Goal: Task Accomplishment & Management: Manage account settings

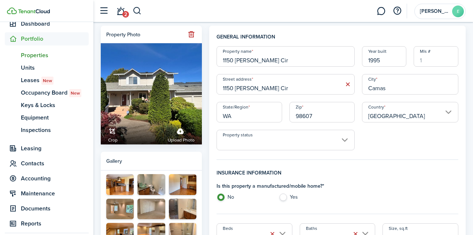
click at [38, 54] on span "Properties" at bounding box center [55, 55] width 68 height 9
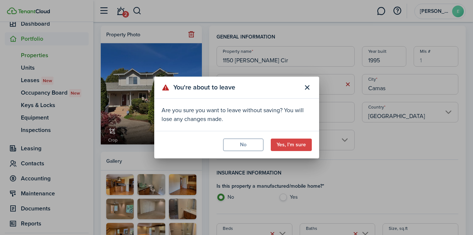
click at [306, 88] on button "Close modal" at bounding box center [307, 87] width 12 height 12
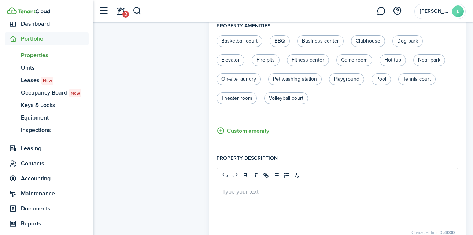
scroll to position [548, 0]
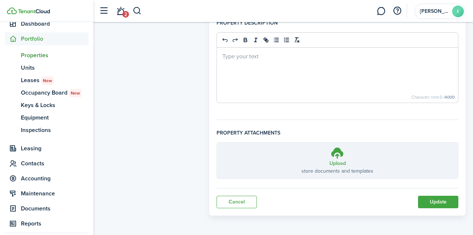
click at [439, 203] on button "Update" at bounding box center [438, 202] width 40 height 12
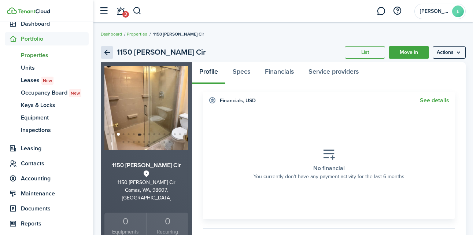
click at [104, 50] on link "Back" at bounding box center [107, 52] width 12 height 12
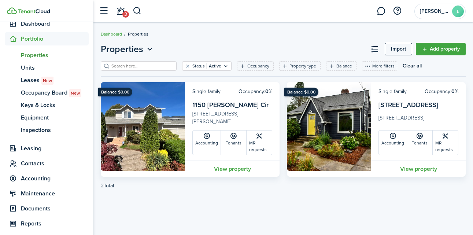
click at [337, 118] on img at bounding box center [329, 126] width 84 height 89
click at [417, 168] on link "View property" at bounding box center [418, 168] width 95 height 16
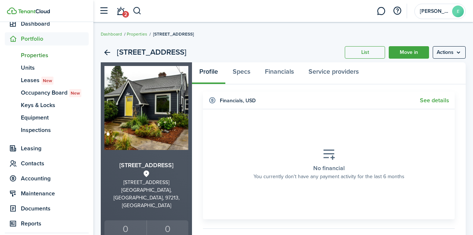
click at [458, 51] on menu-btn "Actions" at bounding box center [449, 52] width 33 height 12
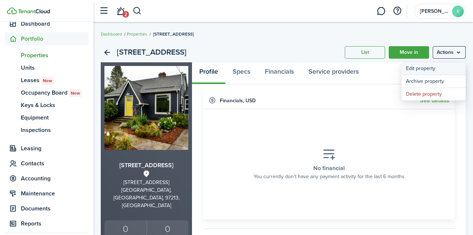
click at [421, 70] on link "Edit property" at bounding box center [434, 68] width 64 height 12
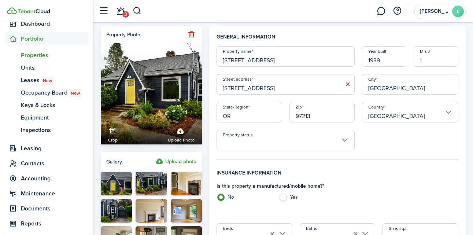
click at [184, 160] on label "Upload photo" at bounding box center [176, 161] width 41 height 9
click at [156, 157] on input "Upload photo" at bounding box center [156, 157] width 0 height 0
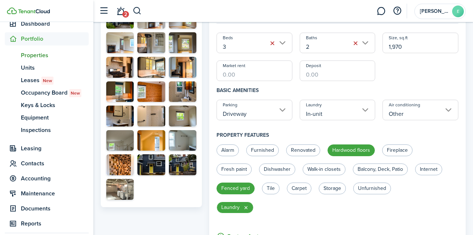
scroll to position [188, 0]
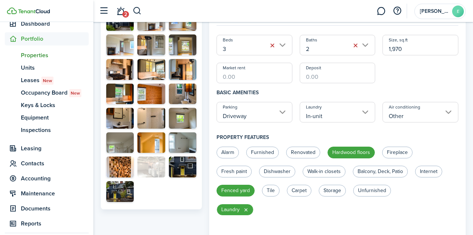
drag, startPoint x: 129, startPoint y: 192, endPoint x: 159, endPoint y: 167, distance: 39.5
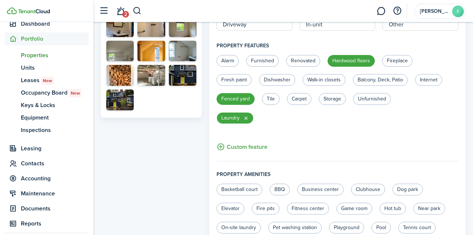
scroll to position [583, 0]
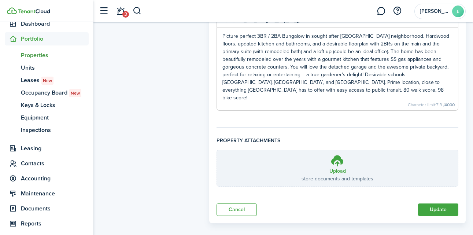
click at [443, 203] on button "Update" at bounding box center [438, 209] width 40 height 12
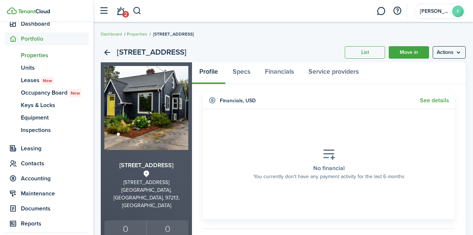
click at [375, 53] on link "List" at bounding box center [365, 52] width 40 height 12
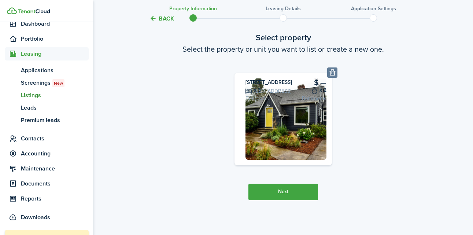
scroll to position [78, 0]
click at [296, 195] on button "Next" at bounding box center [283, 192] width 70 height 16
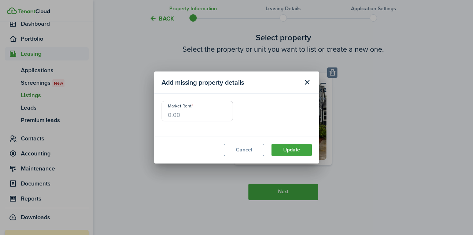
click at [201, 117] on input "Market Rent" at bounding box center [197, 111] width 71 height 21
type input "$3,350.00"
click at [286, 148] on button "Update" at bounding box center [292, 150] width 40 height 12
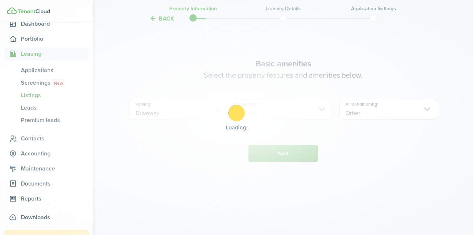
scroll to position [264, 0]
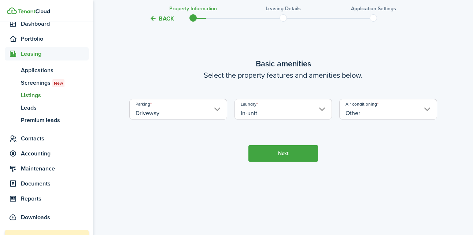
click at [362, 119] on input "Other" at bounding box center [388, 109] width 98 height 21
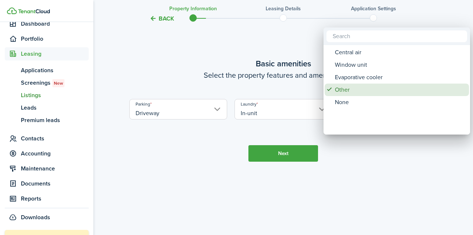
click at [339, 88] on div "Other" at bounding box center [400, 90] width 130 height 12
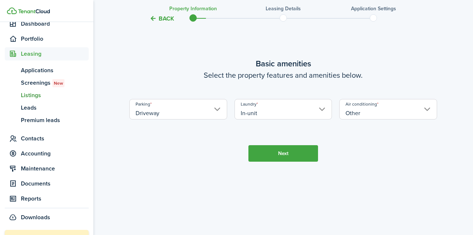
click at [276, 162] on button "Next" at bounding box center [283, 153] width 70 height 16
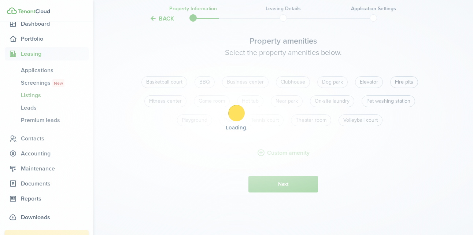
scroll to position [499, 0]
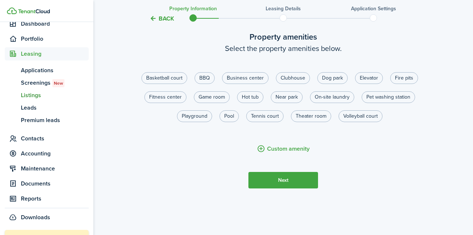
click at [273, 153] on button "Custom amenity" at bounding box center [283, 148] width 53 height 9
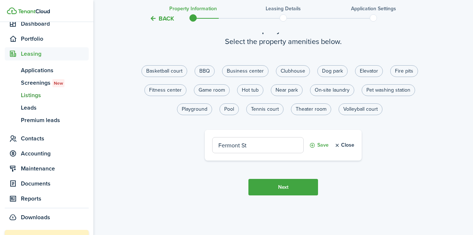
click at [234, 153] on input "Fermont St" at bounding box center [258, 145] width 92 height 16
click at [217, 153] on input "Fermont St" at bounding box center [258, 145] width 92 height 16
click at [244, 153] on input "Near [GEOGRAPHIC_DATA]" at bounding box center [258, 145] width 92 height 16
click at [241, 153] on input "Near [GEOGRAPHIC_DATA]" at bounding box center [258, 145] width 92 height 16
click at [273, 153] on input "Near [GEOGRAPHIC_DATA]" at bounding box center [258, 145] width 92 height 16
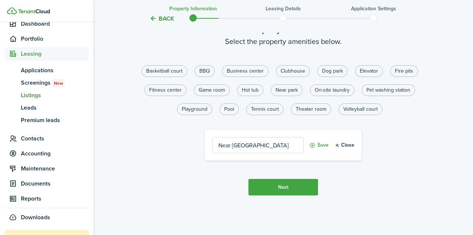
type input "Near [GEOGRAPHIC_DATA]"
click at [316, 153] on button "Save" at bounding box center [318, 145] width 19 height 16
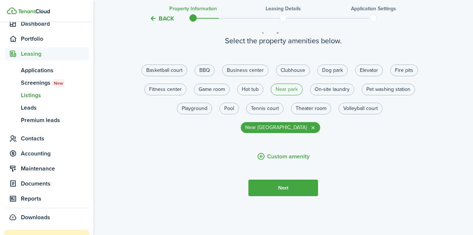
click at [279, 95] on label "Near park" at bounding box center [287, 90] width 32 height 12
radio input "true"
click at [331, 95] on label "On-site laundry" at bounding box center [332, 90] width 44 height 12
radio input "true"
click at [283, 161] on button "Custom amenity" at bounding box center [283, 156] width 53 height 9
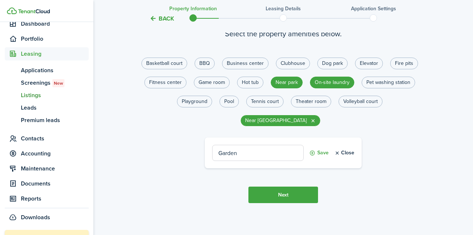
type input "Garden"
click at [323, 161] on button "Save" at bounding box center [318, 153] width 19 height 16
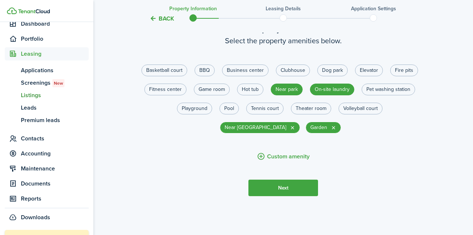
click at [298, 196] on button "Next" at bounding box center [283, 188] width 70 height 16
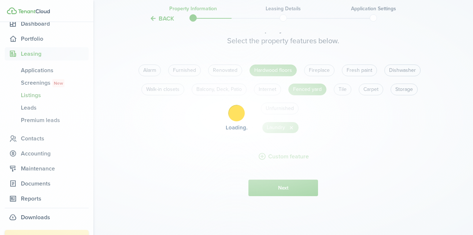
scroll to position [734, 0]
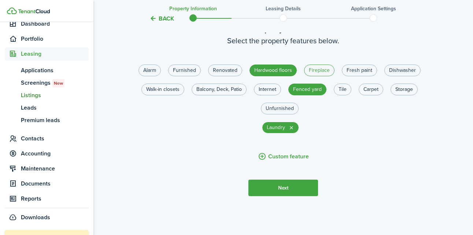
click at [314, 76] on label "Fireplace" at bounding box center [319, 70] width 30 height 12
radio input "true"
click at [403, 76] on label "Dishwasher" at bounding box center [402, 70] width 36 height 12
radio input "true"
click at [405, 95] on label "Storage" at bounding box center [404, 90] width 27 height 12
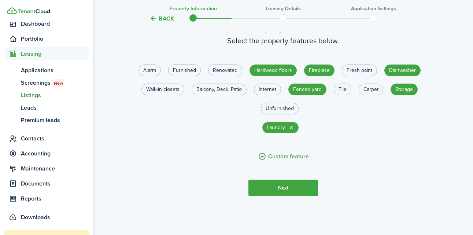
radio input "true"
click at [365, 95] on label "Carpet" at bounding box center [371, 90] width 25 height 12
radio input "true"
click at [274, 161] on button "Custom feature" at bounding box center [283, 156] width 51 height 9
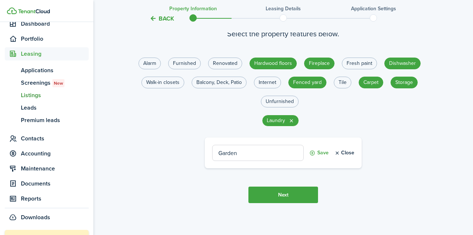
click at [322, 161] on button "Save" at bounding box center [318, 153] width 19 height 16
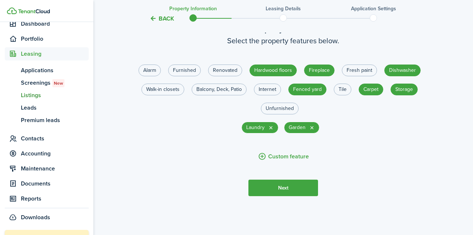
click at [294, 161] on button "Custom feature" at bounding box center [283, 156] width 51 height 9
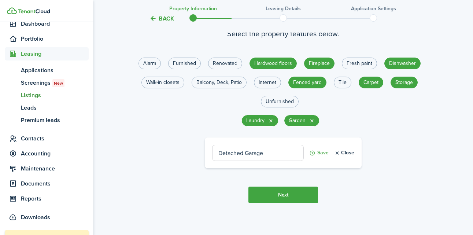
type input "Detached Garage"
click at [321, 161] on button "Save" at bounding box center [318, 153] width 19 height 16
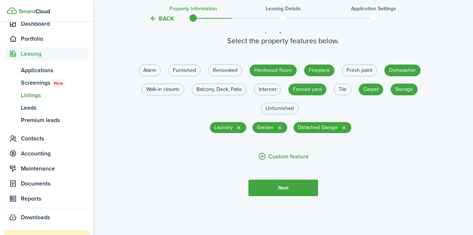
click at [287, 196] on button "Next" at bounding box center [283, 188] width 70 height 16
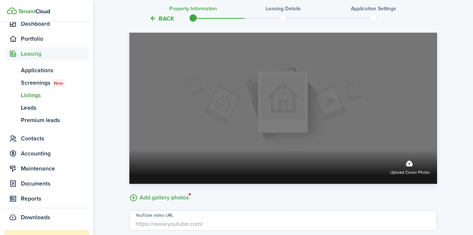
scroll to position [1007, 0]
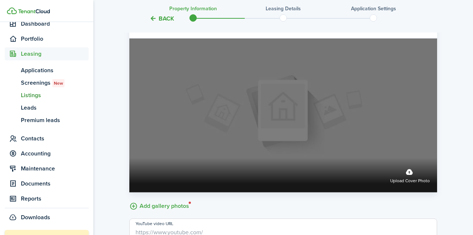
click at [406, 185] on label "Upload cover photo" at bounding box center [410, 174] width 40 height 19
click at [129, 158] on input "Upload cover photo" at bounding box center [129, 158] width 0 height 0
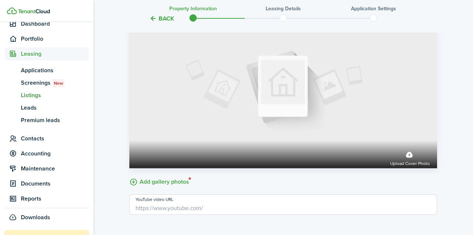
scroll to position [998, 0]
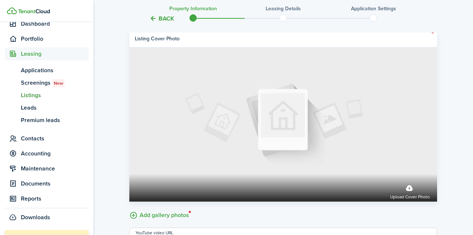
click at [49, 52] on span "Leasing" at bounding box center [55, 53] width 68 height 9
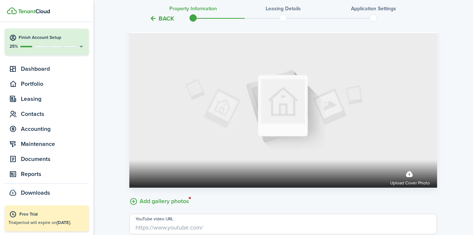
scroll to position [1124, 0]
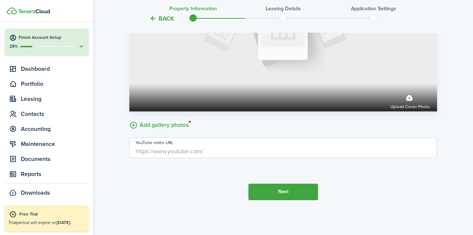
click at [176, 121] on label "Add gallery photos" at bounding box center [159, 124] width 60 height 11
click at [129, 119] on input "Add gallery photos" at bounding box center [129, 119] width 0 height 0
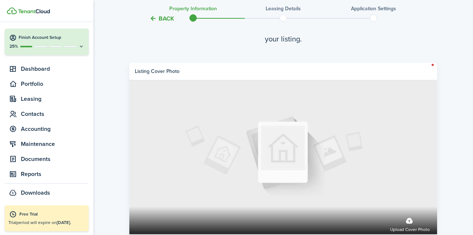
scroll to position [715, 0]
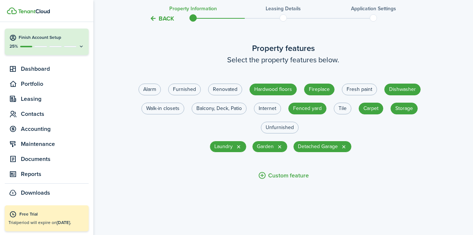
click at [285, 17] on span at bounding box center [283, 17] width 11 height 11
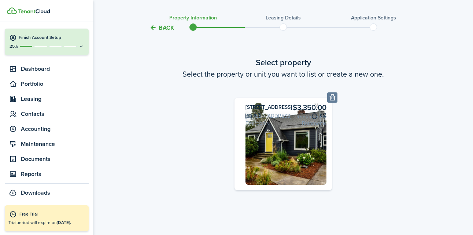
scroll to position [10, 0]
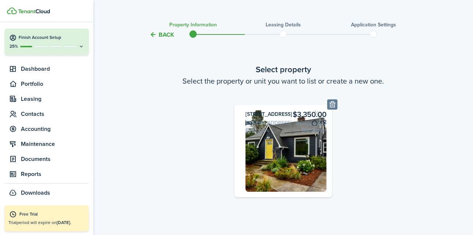
click at [48, 12] on img at bounding box center [34, 11] width 32 height 4
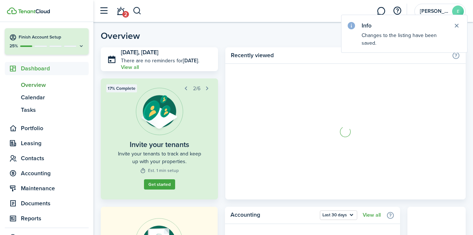
scroll to position [67, 0]
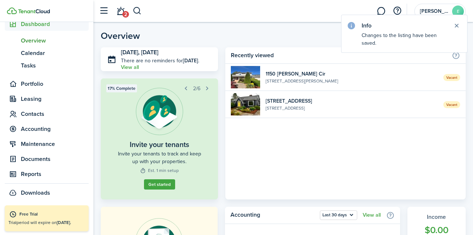
click at [459, 24] on button "Close notify" at bounding box center [456, 26] width 10 height 10
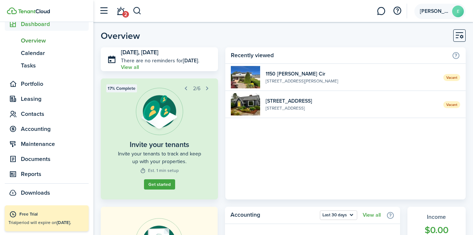
click at [456, 13] on avatar-text "E" at bounding box center [458, 11] width 12 height 12
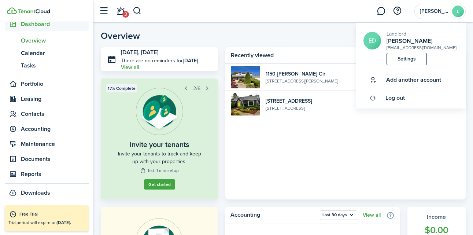
click at [408, 60] on link "Settings" at bounding box center [407, 59] width 40 height 12
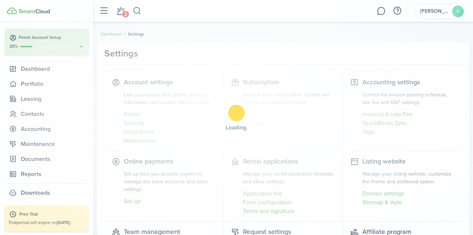
scroll to position [23, 0]
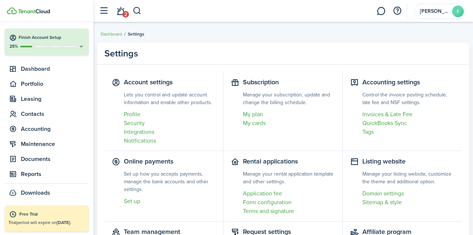
click at [399, 113] on link "Invoices & Late Fee" at bounding box center [408, 114] width 92 height 9
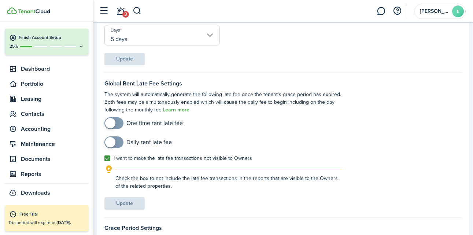
scroll to position [99, 0]
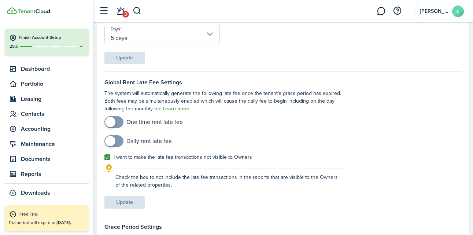
checkbox input "true"
click at [115, 120] on span at bounding box center [110, 122] width 10 height 10
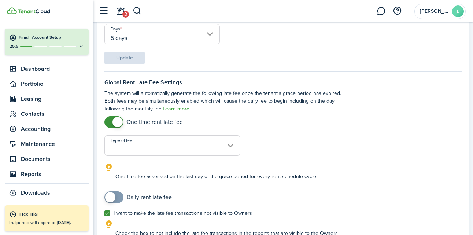
click at [138, 140] on input "Type of fee" at bounding box center [172, 145] width 136 height 21
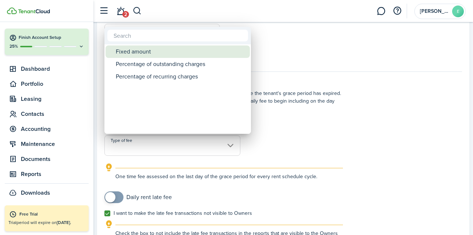
click at [144, 53] on div "Fixed amount" at bounding box center [181, 51] width 130 height 12
type input "Fixed amount"
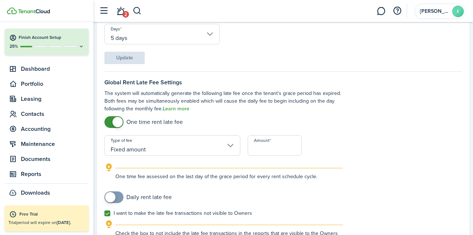
click at [258, 150] on input "Amount" at bounding box center [275, 145] width 54 height 21
type input "$50.00"
click at [241, 170] on div "One time fee assessed on the last day of the grace period for every rent schedu…" at bounding box center [229, 174] width 228 height 12
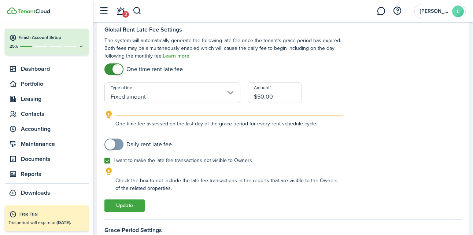
scroll to position [176, 0]
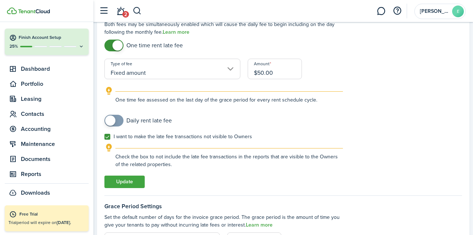
checkbox input "true"
click at [113, 120] on span at bounding box center [110, 120] width 10 height 10
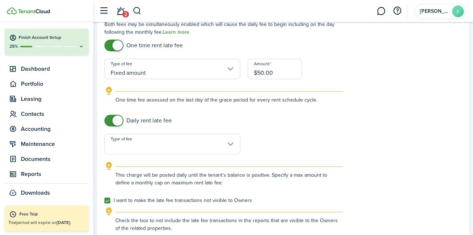
click at [177, 142] on input "Type of fee" at bounding box center [172, 144] width 136 height 21
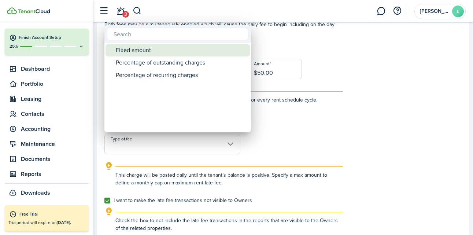
click at [170, 49] on div "Fixed amount" at bounding box center [181, 50] width 130 height 12
type input "Fixed amount"
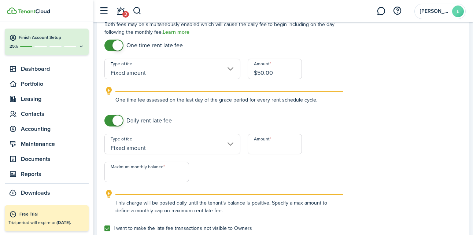
click at [263, 143] on input "Amount" at bounding box center [275, 144] width 54 height 21
type input "$10.00"
click at [159, 181] on input "Maximum monthly balance" at bounding box center [146, 172] width 85 height 21
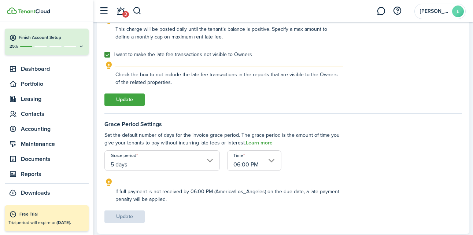
scroll to position [353, 0]
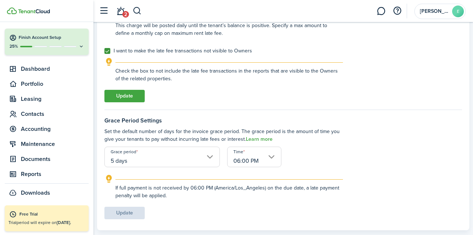
type input "$250.00"
click at [120, 96] on button "Update" at bounding box center [124, 96] width 40 height 12
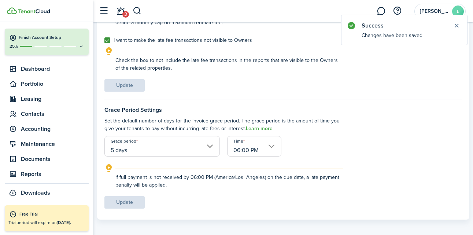
scroll to position [369, 0]
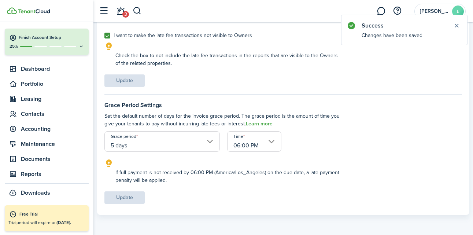
click at [208, 140] on input "5 days" at bounding box center [161, 141] width 115 height 21
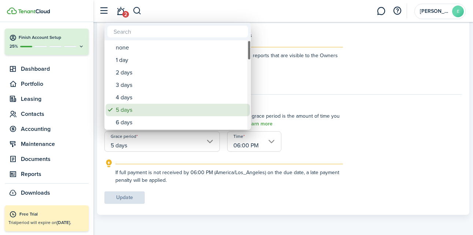
click at [172, 113] on div "5 days" at bounding box center [181, 110] width 130 height 12
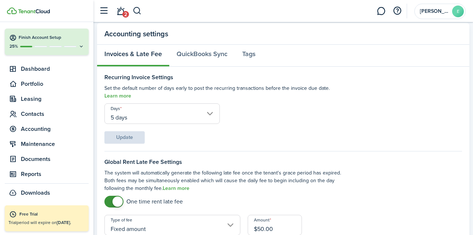
scroll to position [0, 0]
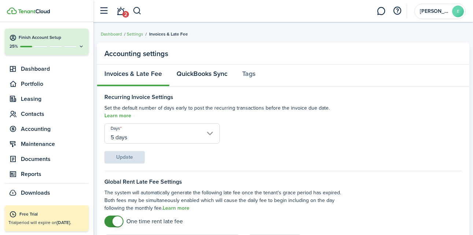
click at [204, 76] on link "QuickBooks Sync" at bounding box center [202, 75] width 66 height 22
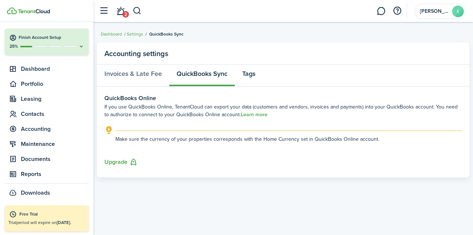
click at [244, 78] on link "Tags" at bounding box center [249, 75] width 28 height 22
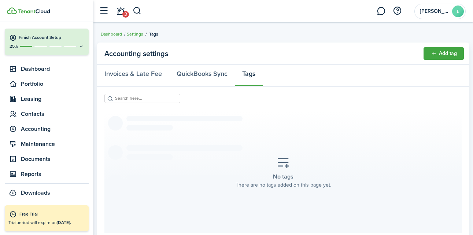
click at [130, 35] on link "Settings" at bounding box center [135, 34] width 16 height 7
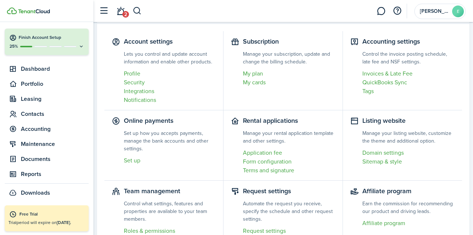
scroll to position [52, 0]
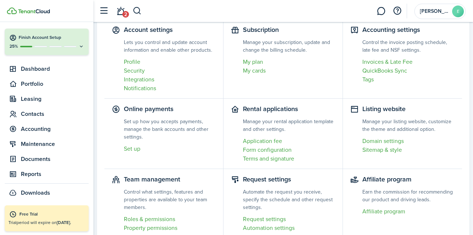
click at [131, 148] on link "Set up" at bounding box center [170, 148] width 92 height 9
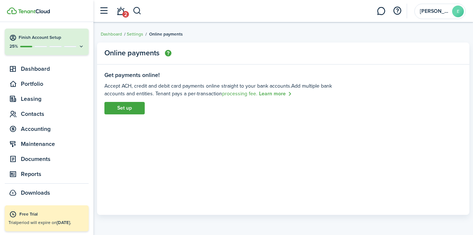
click at [129, 110] on link "Set up" at bounding box center [124, 108] width 40 height 12
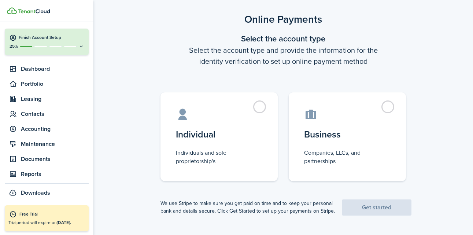
scroll to position [14, 0]
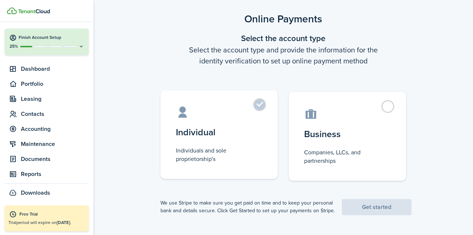
click at [260, 106] on label "Individual Individuals and sole proprietorship's" at bounding box center [218, 134] width 117 height 89
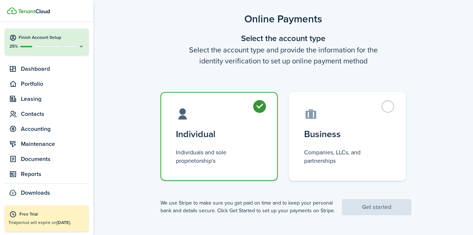
radio input "true"
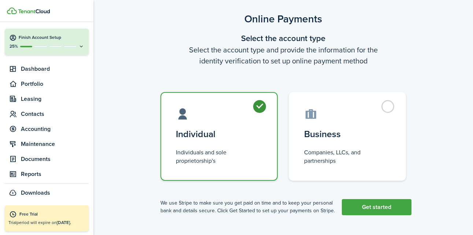
click at [365, 206] on link "Get started" at bounding box center [377, 207] width 70 height 16
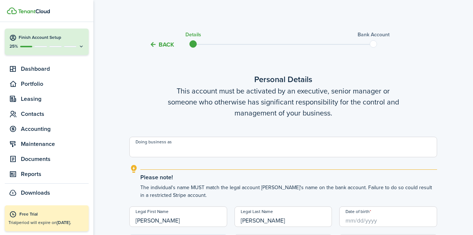
click at [209, 148] on input "Doing business as" at bounding box center [283, 147] width 308 height 21
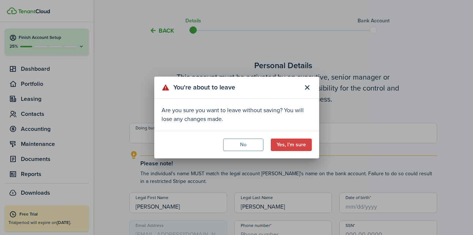
click at [292, 145] on button "Yes, I'm sure" at bounding box center [291, 145] width 41 height 12
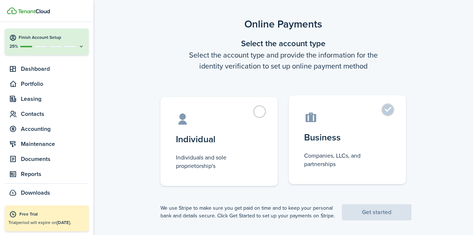
scroll to position [0, 0]
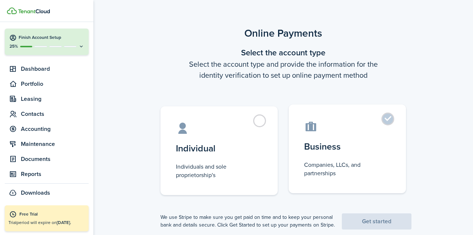
click at [386, 121] on label "Business Companies, LLCs, and partnerships" at bounding box center [347, 148] width 117 height 89
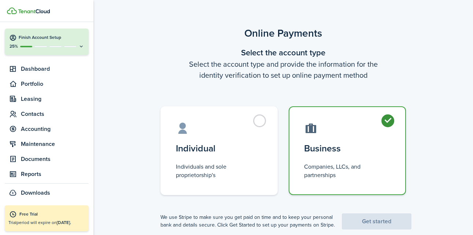
radio input "true"
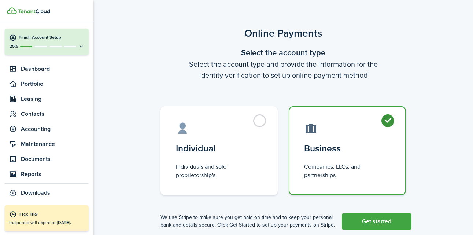
click at [387, 222] on link "Get started" at bounding box center [377, 221] width 70 height 16
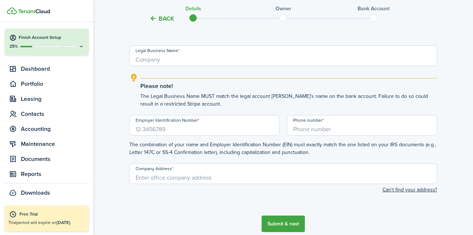
scroll to position [68, 0]
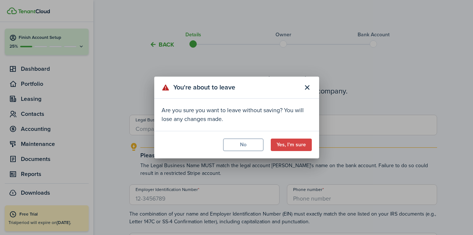
click at [290, 146] on button "Yes, I'm sure" at bounding box center [291, 145] width 41 height 12
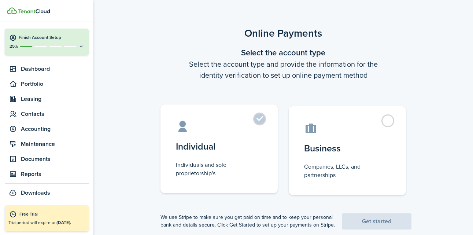
click at [218, 142] on control-radio-card-title "Individual" at bounding box center [219, 146] width 86 height 13
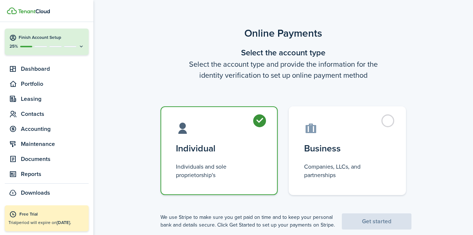
radio input "true"
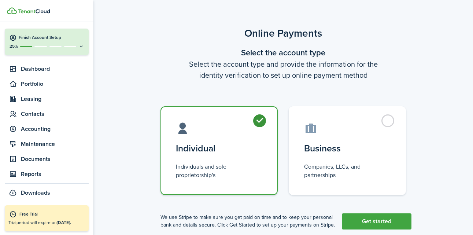
click at [377, 219] on link "Get started" at bounding box center [377, 221] width 70 height 16
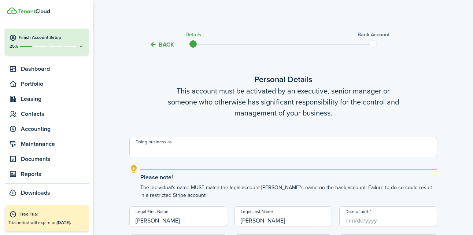
click at [205, 150] on input "Doing business as" at bounding box center [283, 147] width 308 height 21
type input "Property Manager"
click at [245, 173] on div "Please note! The individual's name MUST match the legal account holder's name o…" at bounding box center [288, 184] width 297 height 30
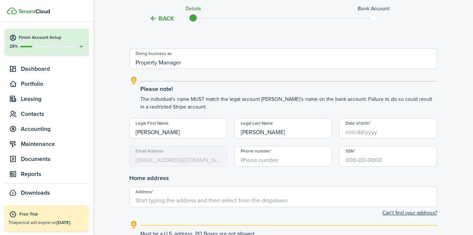
scroll to position [89, 0]
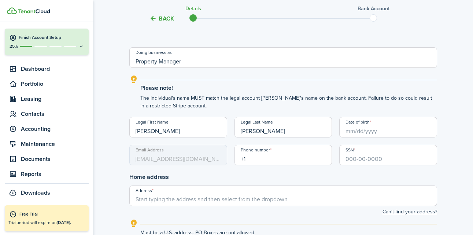
click at [268, 156] on input "+1" at bounding box center [283, 155] width 98 height 21
click at [365, 134] on input "Date of birth" at bounding box center [388, 127] width 98 height 21
type input "[PHONE_NUMBER]"
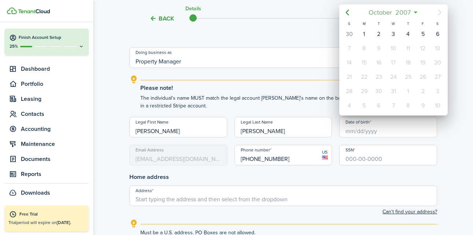
click at [414, 13] on mbsc-button "[DATE]" at bounding box center [389, 12] width 51 height 13
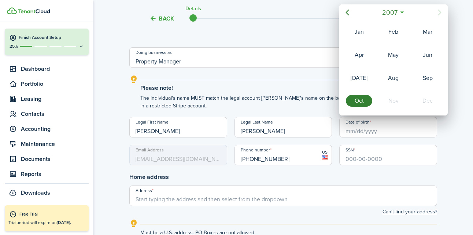
click at [393, 99] on div "Nov" at bounding box center [393, 101] width 26 height 12
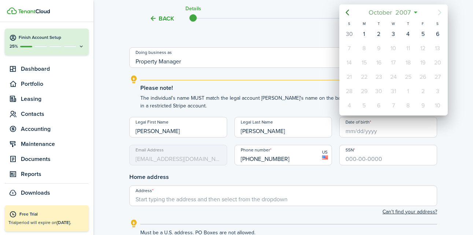
click at [407, 13] on span "2007" at bounding box center [403, 12] width 19 height 13
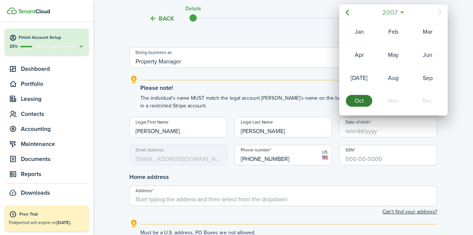
click at [400, 12] on mbsc-button "2007" at bounding box center [389, 12] width 25 height 13
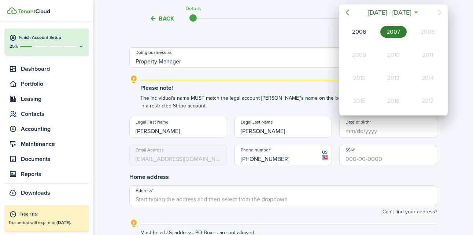
click at [346, 10] on icon "Previous page" at bounding box center [347, 12] width 9 height 9
click at [347, 10] on icon "Previous page" at bounding box center [347, 12] width 9 height 9
click at [442, 13] on icon "Next page" at bounding box center [439, 12] width 9 height 9
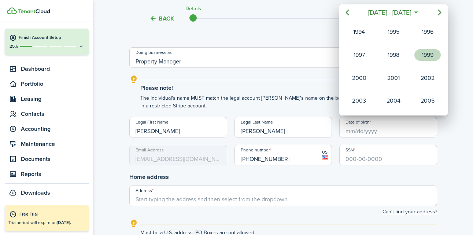
click at [424, 59] on div "1999" at bounding box center [427, 55] width 26 height 12
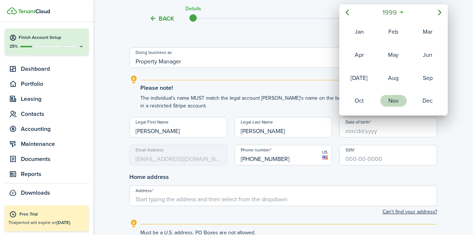
click at [386, 103] on div "Nov" at bounding box center [393, 101] width 26 height 12
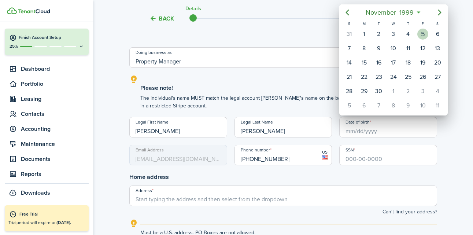
click at [428, 33] on div "5" at bounding box center [423, 34] width 15 height 14
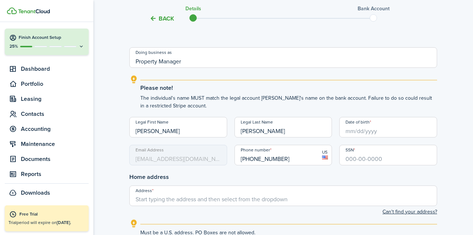
type input "[DATE]"
click at [363, 160] on input "SSN" at bounding box center [388, 155] width 98 height 21
type input "540-57-7406"
click at [311, 180] on h3 "Home address" at bounding box center [283, 177] width 308 height 9
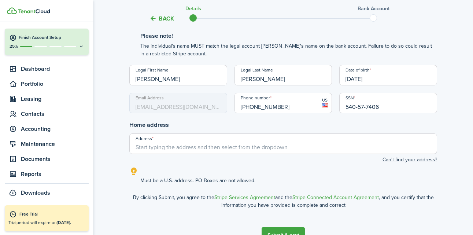
scroll to position [161, 0]
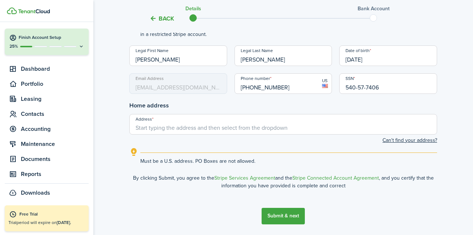
click at [213, 128] on input "Address" at bounding box center [283, 124] width 308 height 21
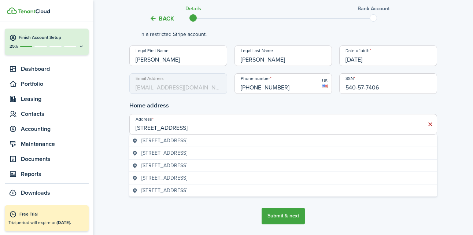
click at [187, 139] on span "[STREET_ADDRESS]" at bounding box center [164, 141] width 46 height 8
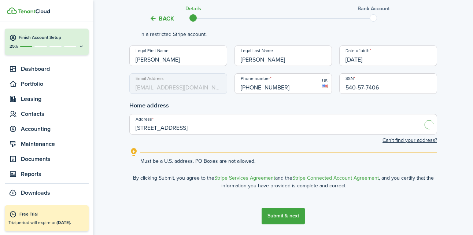
type input "[STREET_ADDRESS]"
click at [289, 214] on button "Submit & next" at bounding box center [283, 216] width 43 height 16
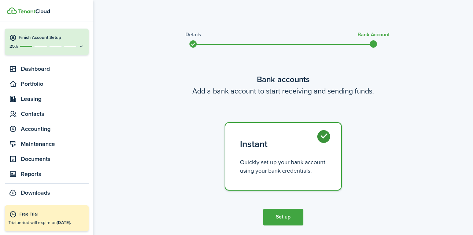
click at [284, 216] on button "Set up" at bounding box center [283, 217] width 40 height 16
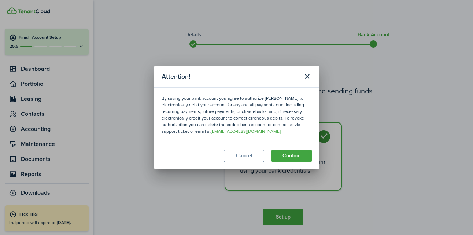
click at [296, 156] on button "Confirm" at bounding box center [292, 155] width 40 height 12
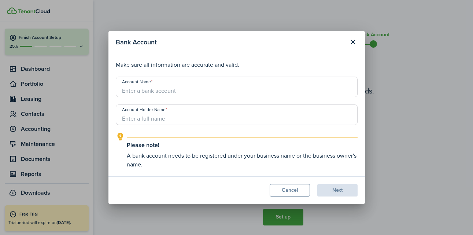
click at [180, 89] on input "Account Name" at bounding box center [237, 87] width 242 height 21
type input "Main Checking"
click at [165, 117] on input "Account Holder Name" at bounding box center [237, 114] width 242 height 21
type input "[PERSON_NAME]"
click at [333, 191] on button "Next" at bounding box center [337, 190] width 40 height 12
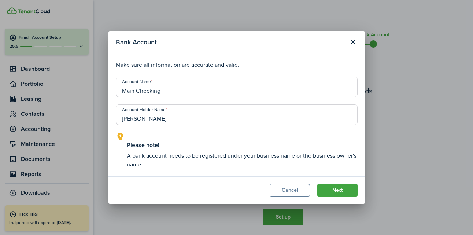
click at [292, 191] on button "Cancel" at bounding box center [290, 190] width 40 height 12
